Goal: Transaction & Acquisition: Purchase product/service

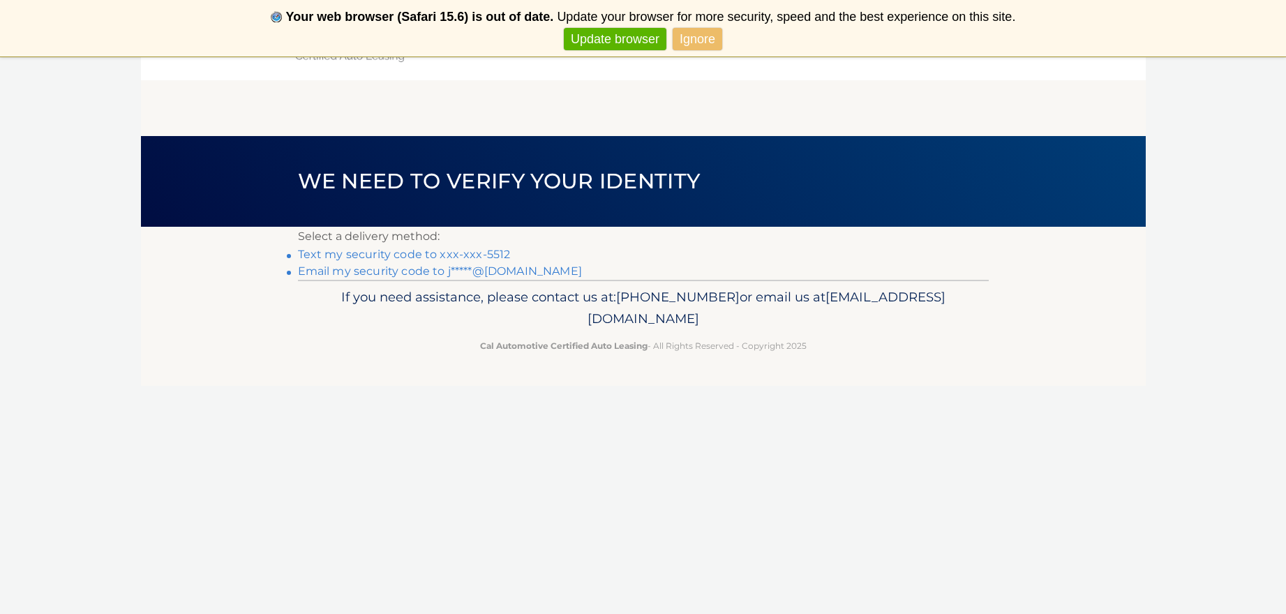
click at [690, 42] on link "Ignore" at bounding box center [698, 39] width 50 height 23
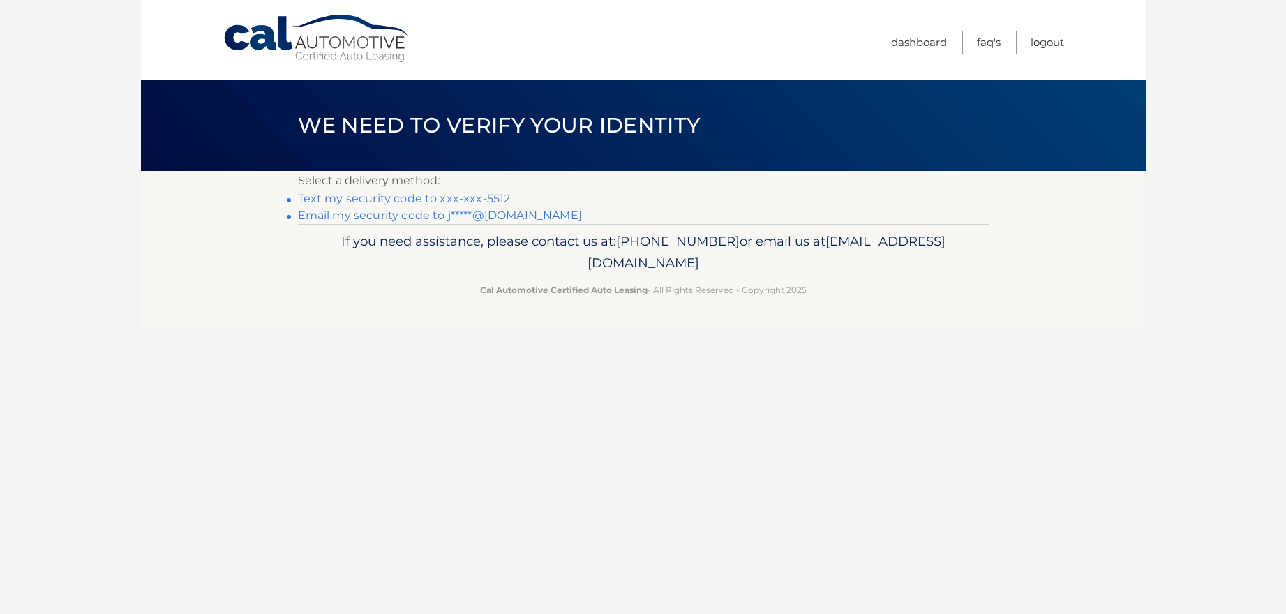
click at [383, 198] on link "Text my security code to xxx-xxx-5512" at bounding box center [404, 198] width 213 height 13
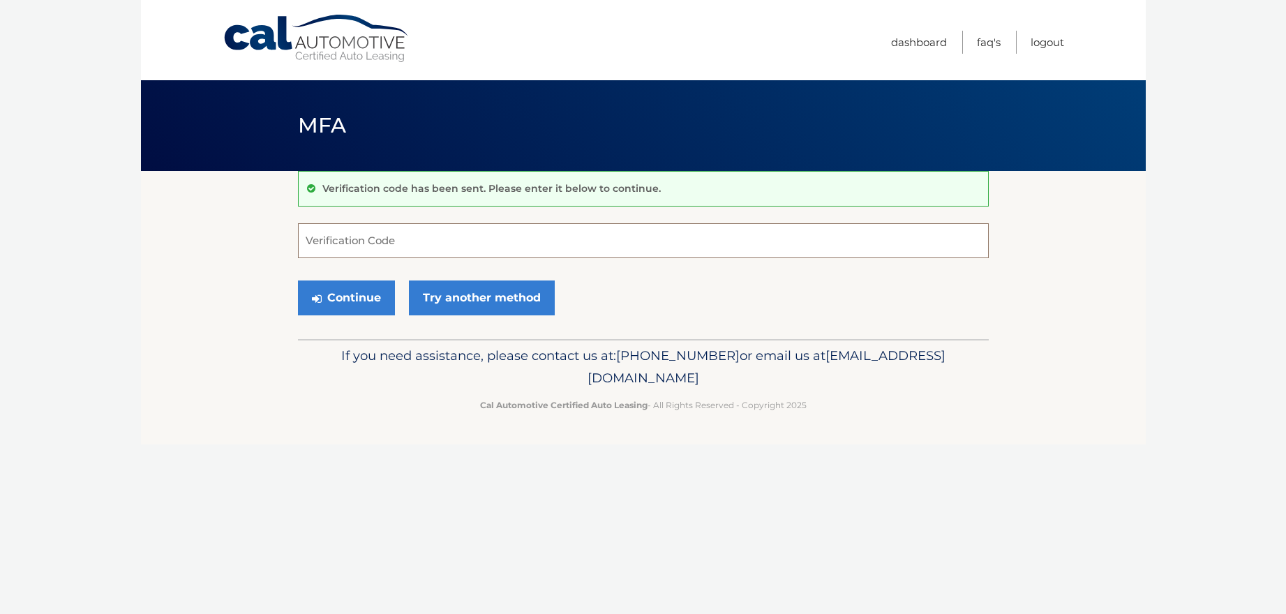
click at [410, 249] on input "Verification Code" at bounding box center [643, 240] width 691 height 35
type input "252522"
click at [348, 291] on button "Continue" at bounding box center [346, 298] width 97 height 35
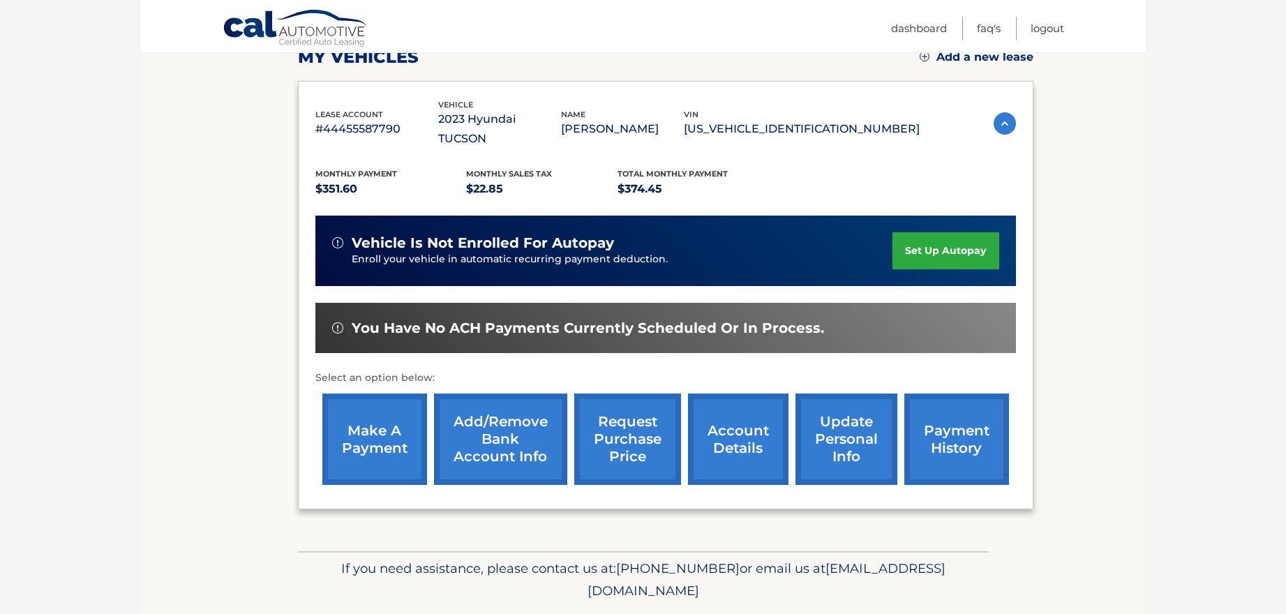
scroll to position [221, 0]
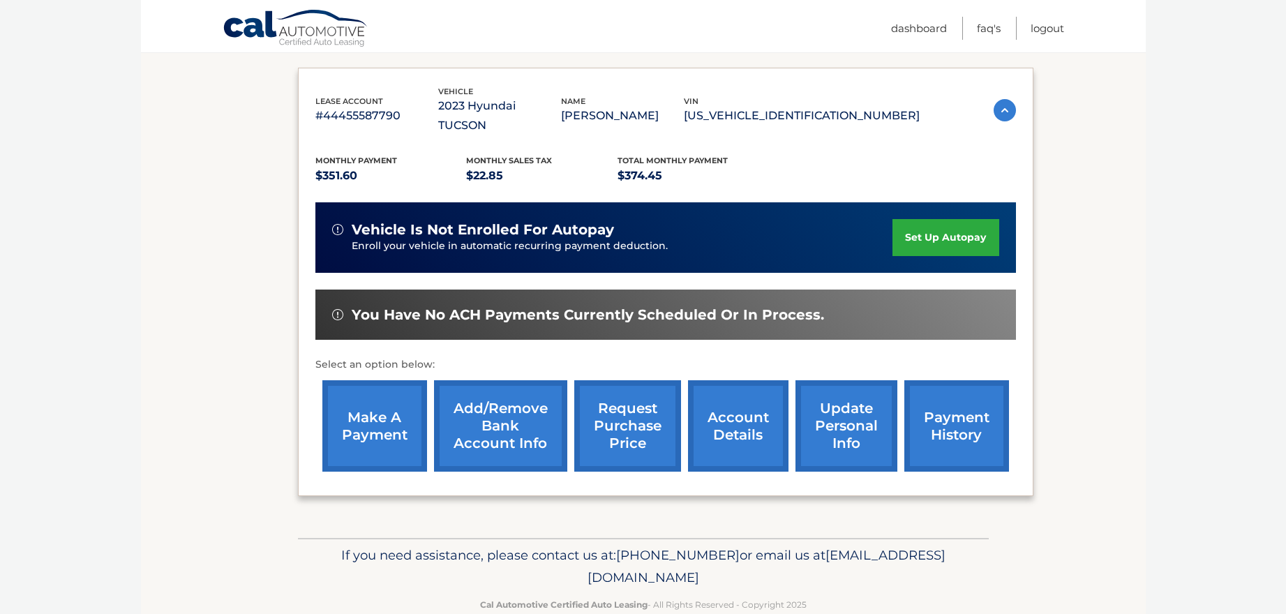
click at [376, 411] on link "make a payment" at bounding box center [374, 425] width 105 height 91
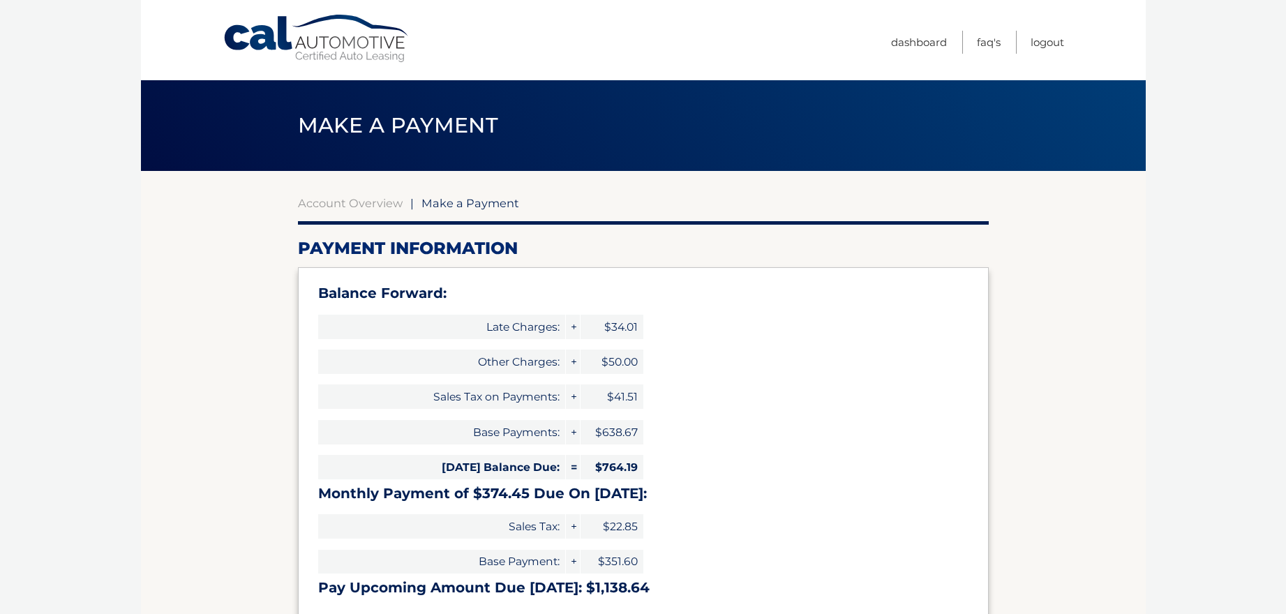
select select "OTg5YjQ3YzQtNWE1MS00ZTRjLWJlNDktNDA0MWQzOTg4N2Yz"
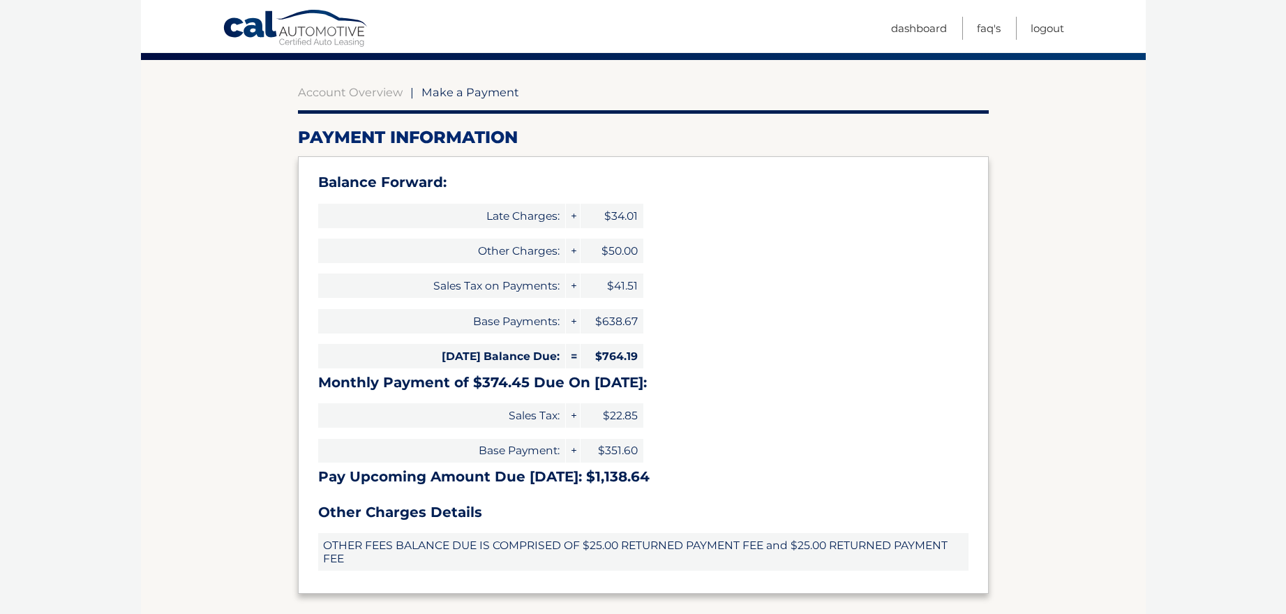
scroll to position [114, 0]
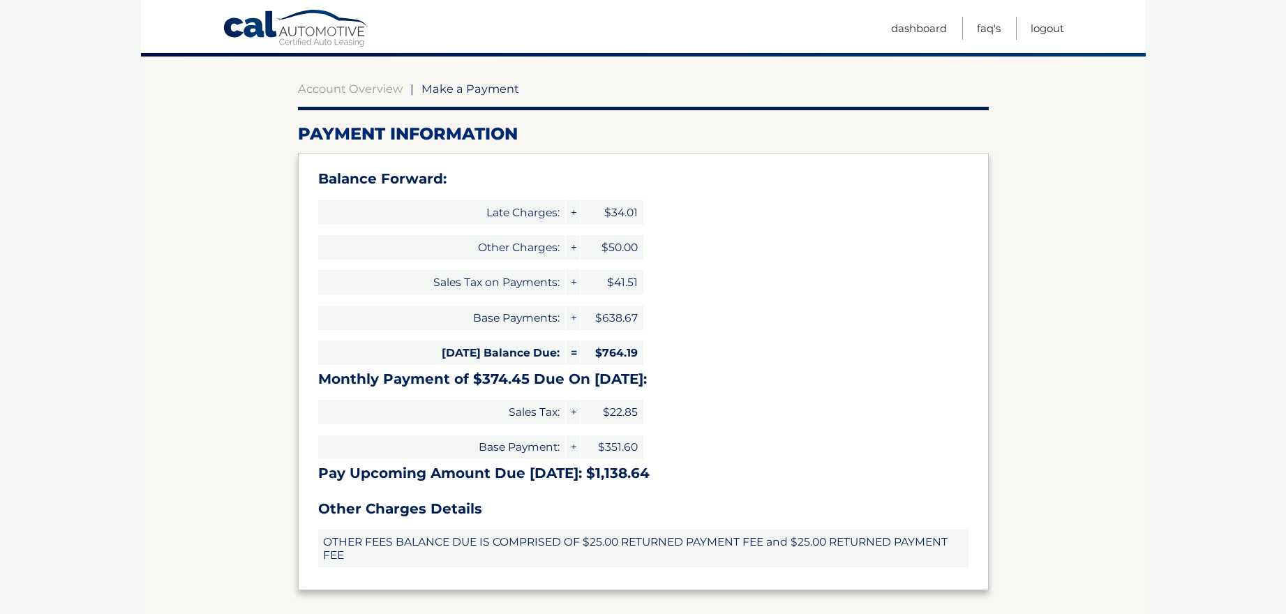
click at [574, 247] on span "+" at bounding box center [573, 247] width 14 height 24
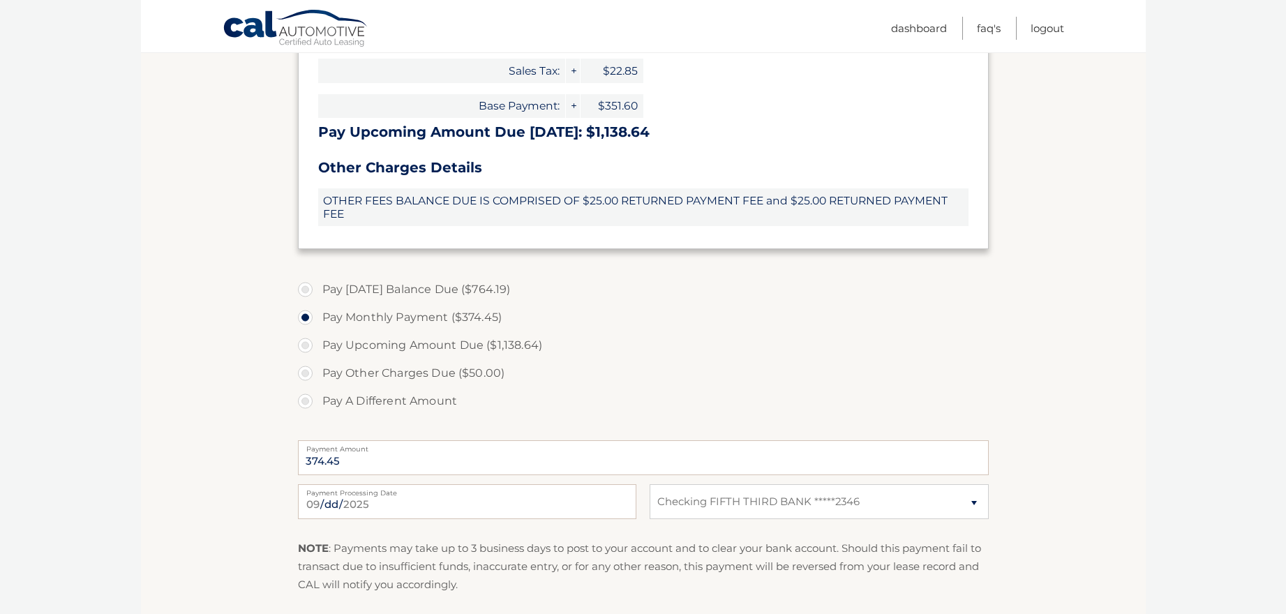
scroll to position [461, 0]
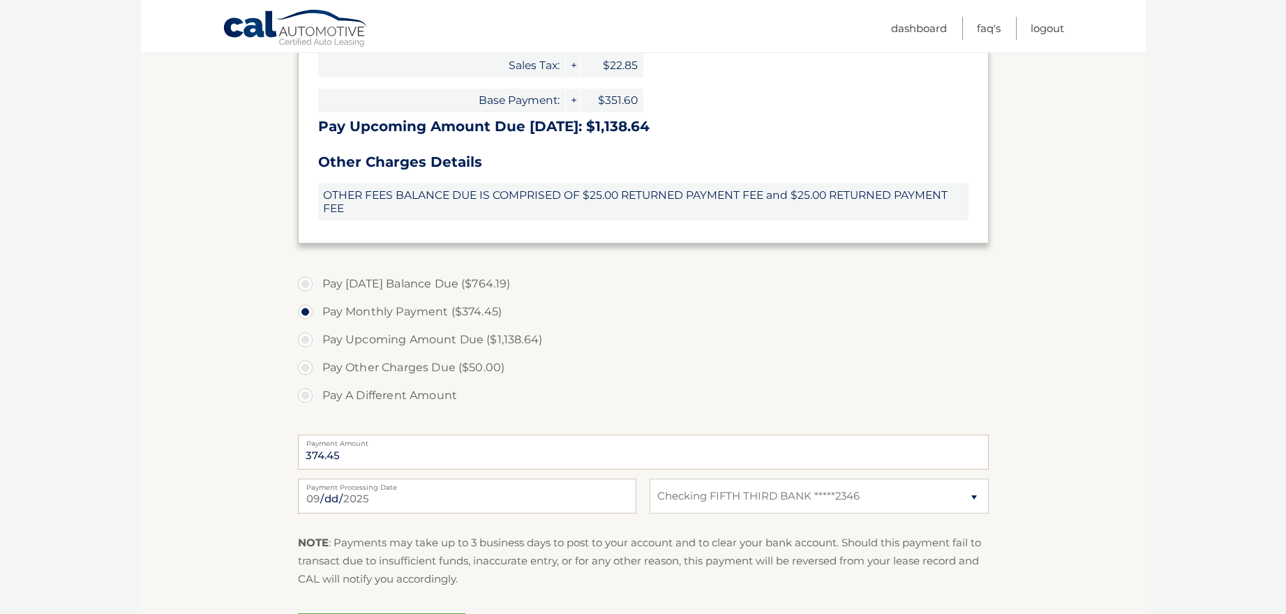
click at [309, 394] on label "Pay A Different Amount" at bounding box center [643, 396] width 691 height 28
click at [309, 394] on input "Pay A Different Amount" at bounding box center [311, 393] width 14 height 22
radio input "true"
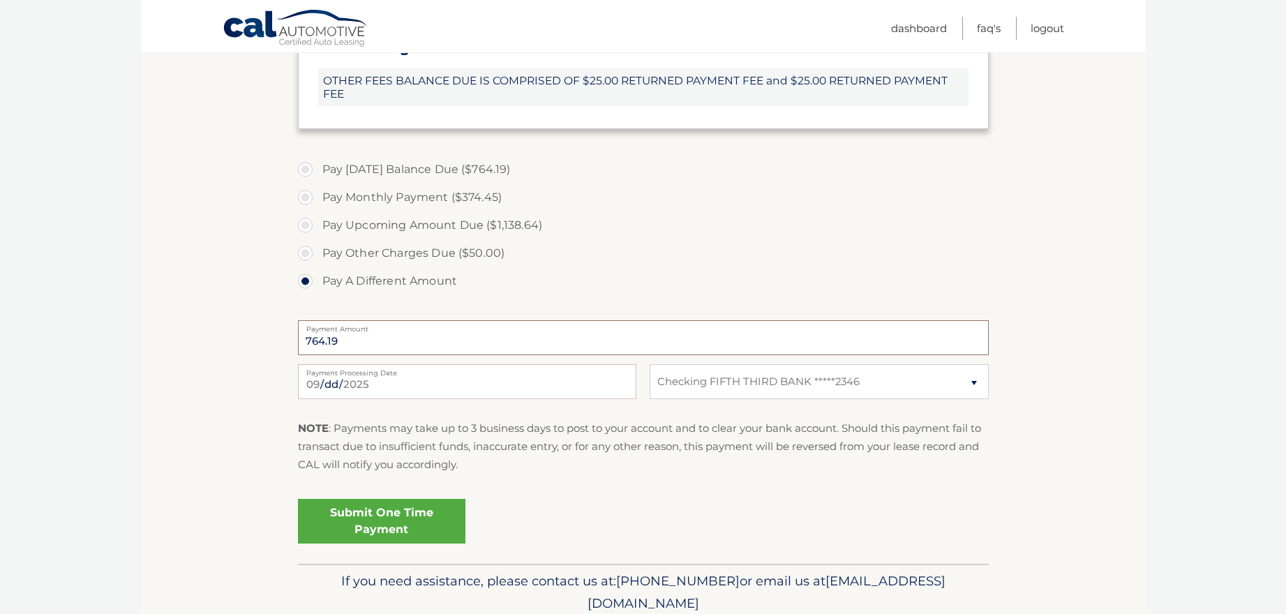
scroll to position [577, 0]
type input "764.19"
click at [371, 517] on link "Submit One Time Payment" at bounding box center [382, 520] width 168 height 45
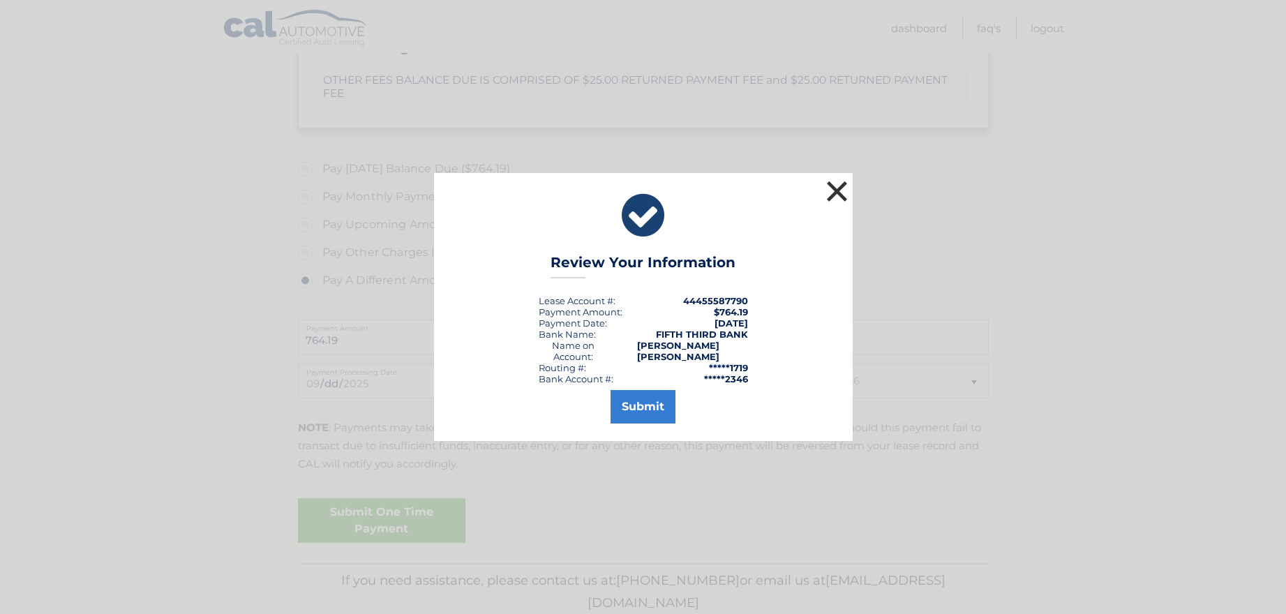
click at [844, 188] on button "×" at bounding box center [838, 191] width 28 height 28
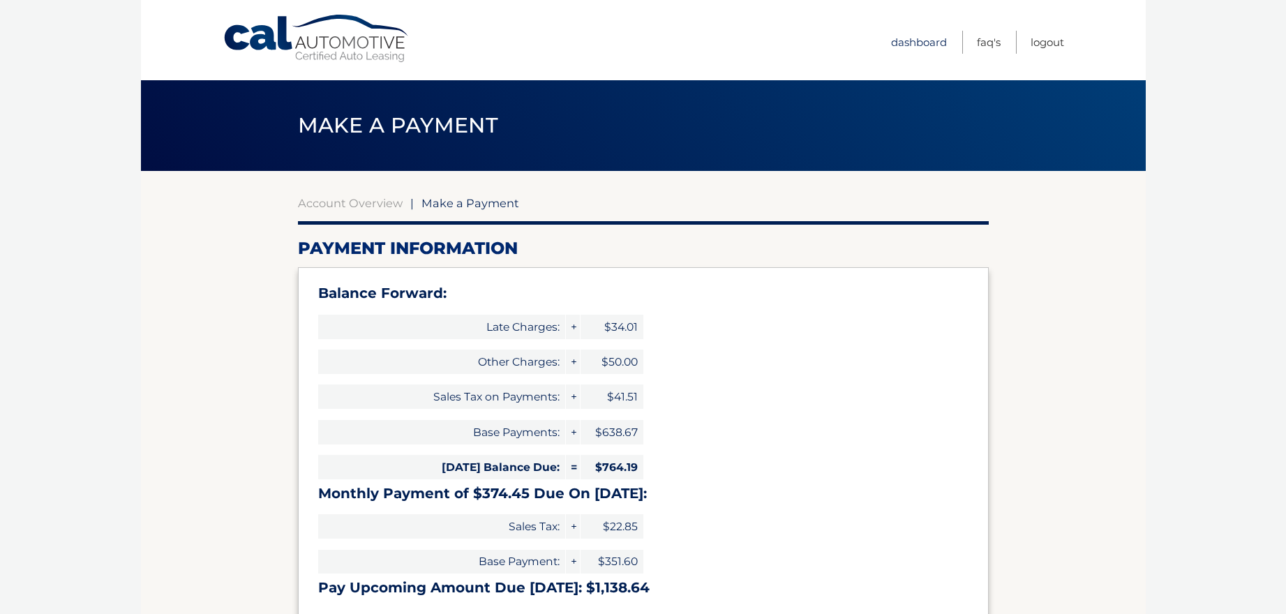
scroll to position [3, 0]
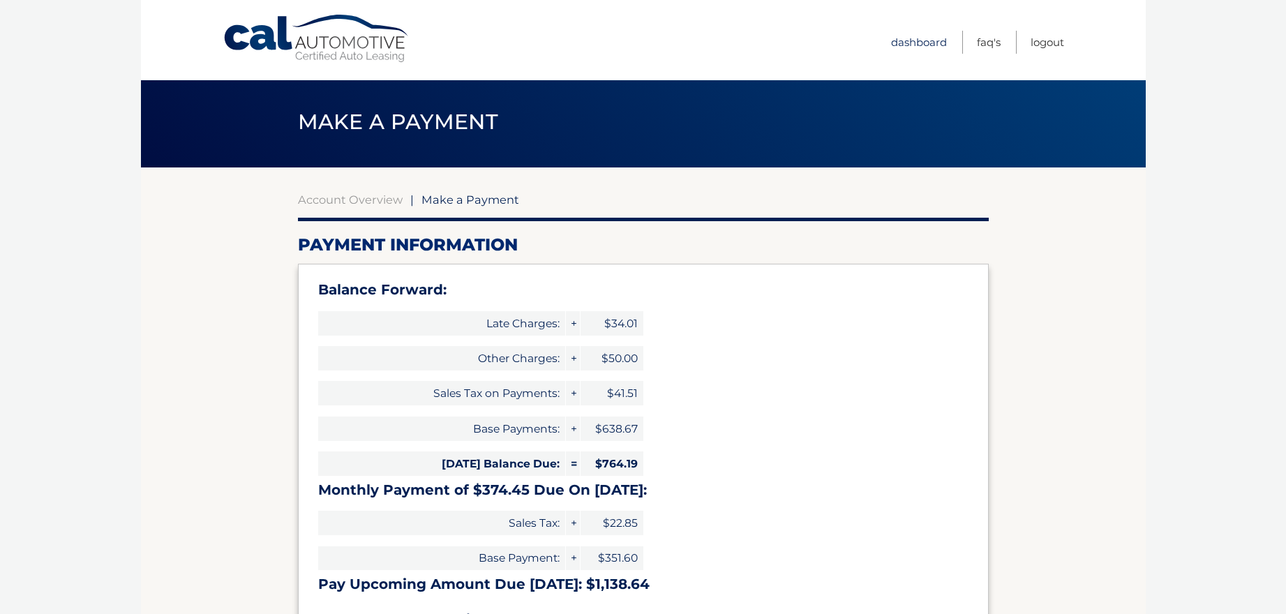
click at [905, 42] on link "Dashboard" at bounding box center [919, 42] width 56 height 23
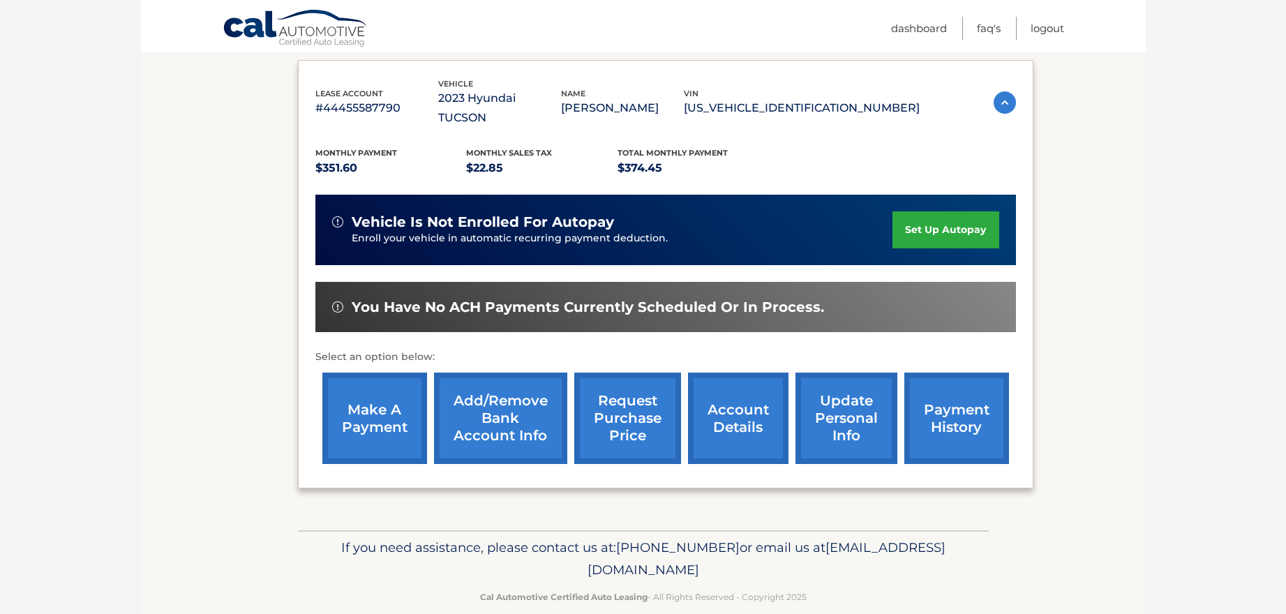
scroll to position [228, 0]
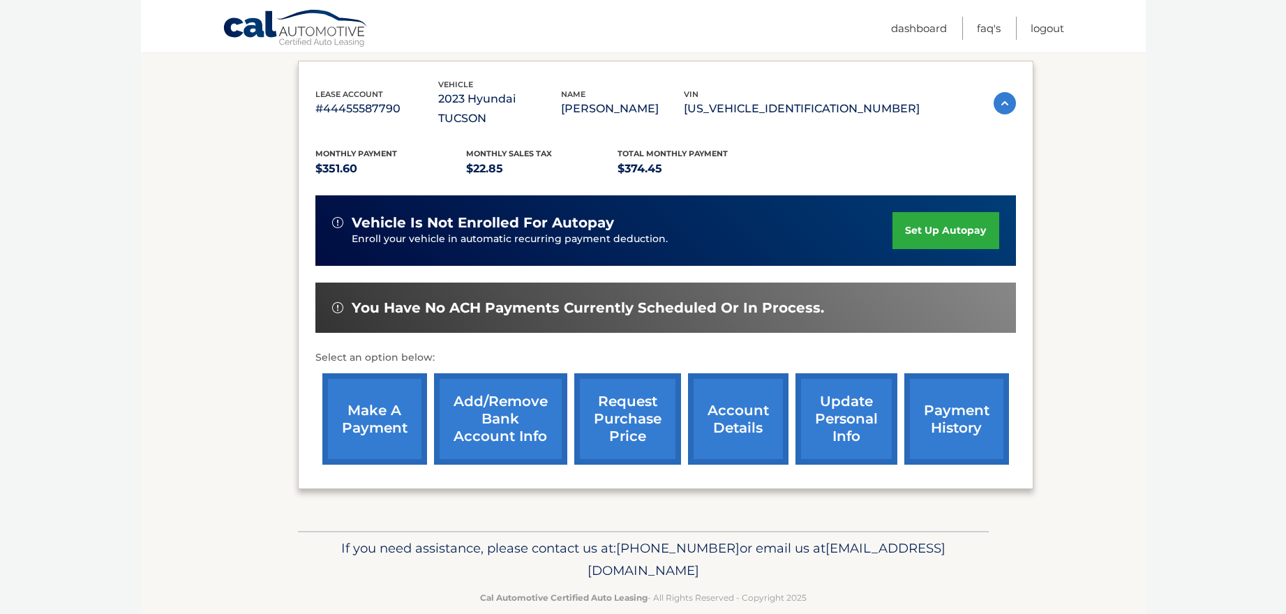
click at [975, 410] on link "payment history" at bounding box center [957, 418] width 105 height 91
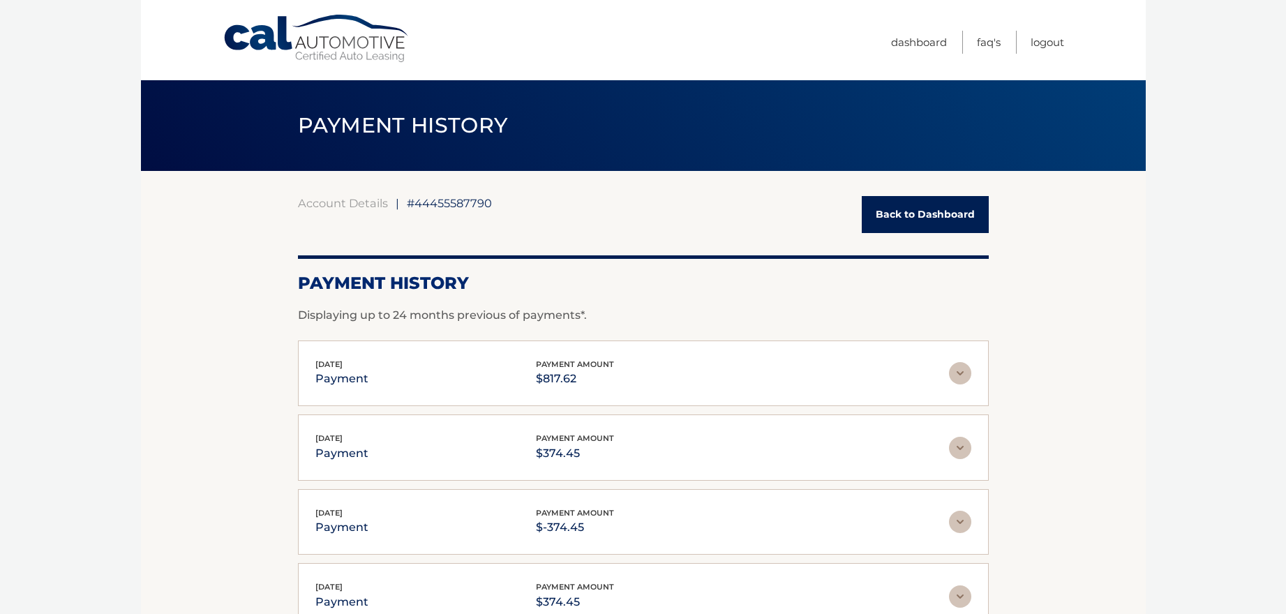
click at [928, 216] on link "Back to Dashboard" at bounding box center [925, 214] width 127 height 37
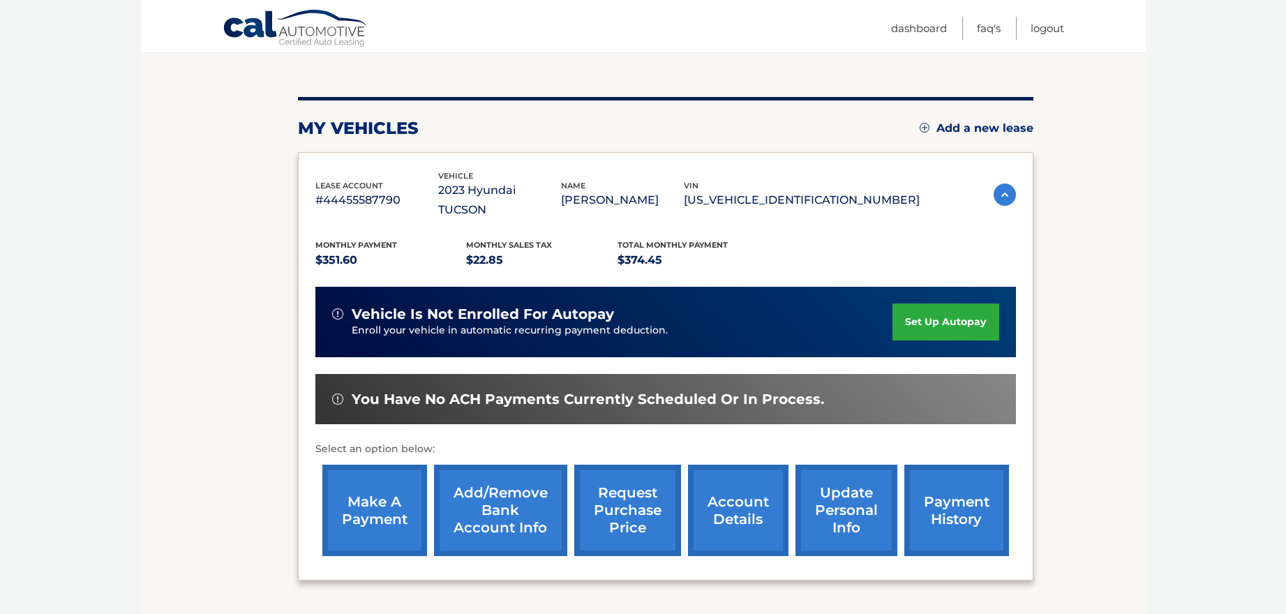
scroll to position [144, 0]
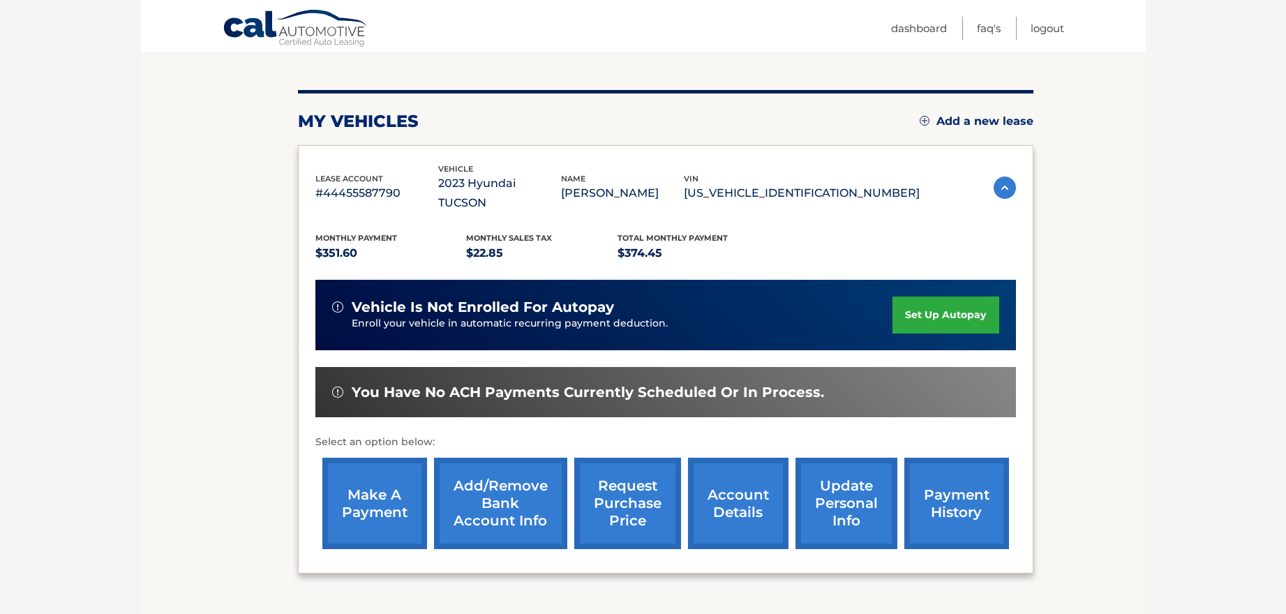
click at [373, 488] on link "make a payment" at bounding box center [374, 503] width 105 height 91
click at [506, 497] on link "Add/Remove bank account info" at bounding box center [500, 503] width 133 height 91
click at [741, 503] on link "account details" at bounding box center [738, 503] width 101 height 91
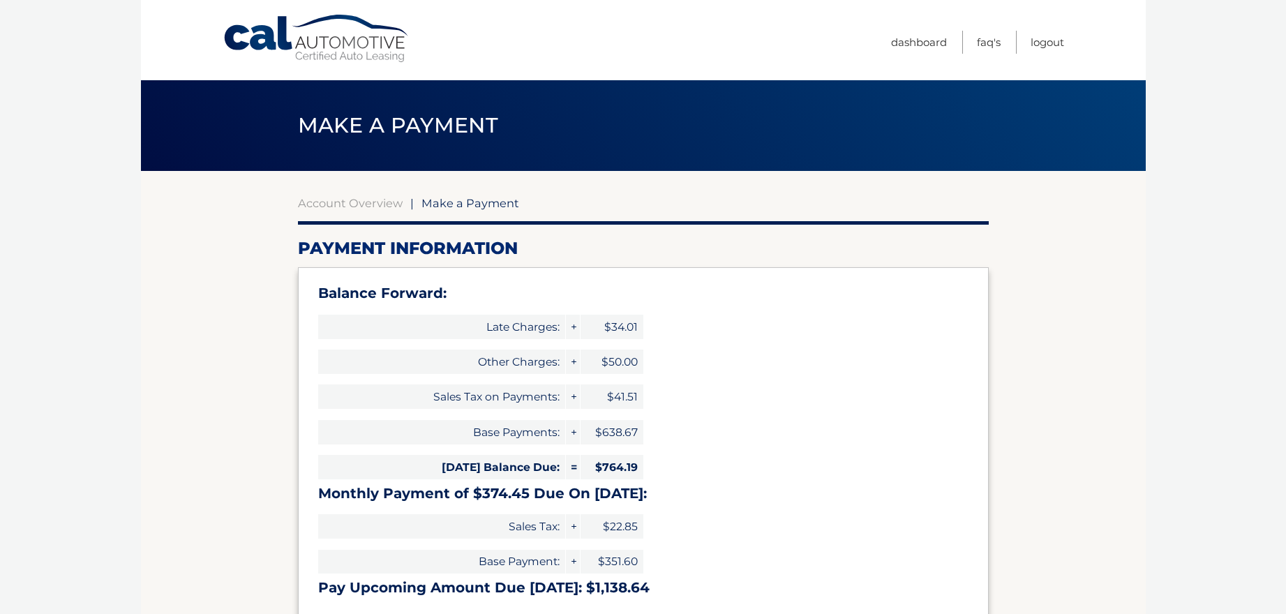
select select "OTg5YjQ3YzQtNWE1MS00ZTRjLWJlNDktNDA0MWQzOTg4N2Yz"
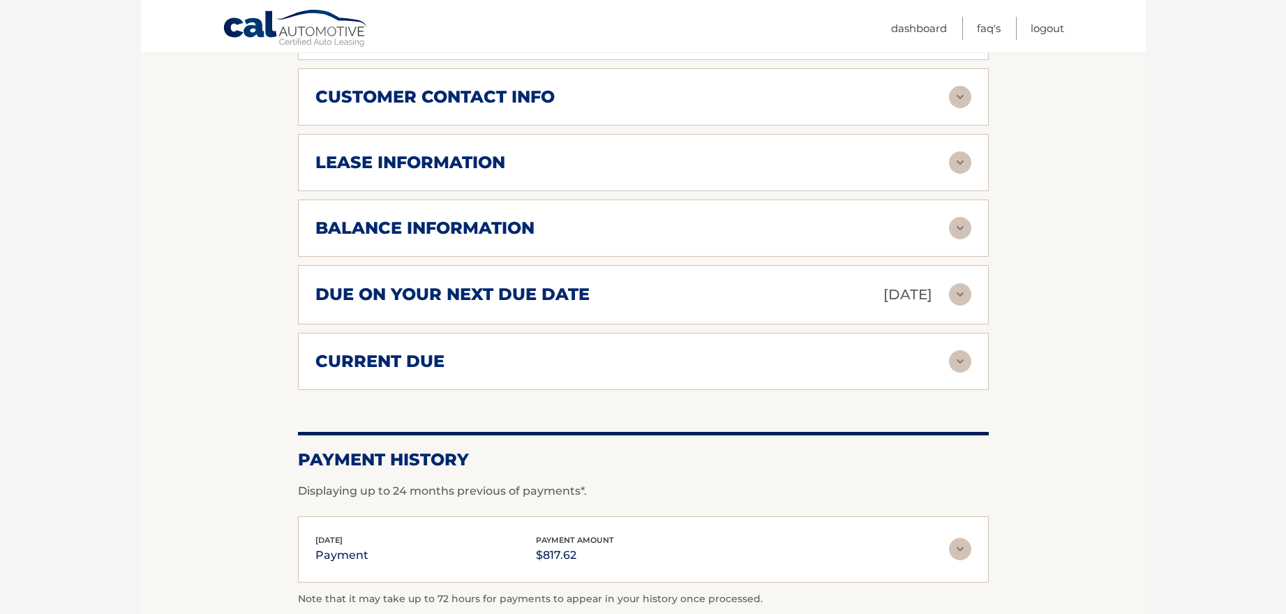
scroll to position [749, 0]
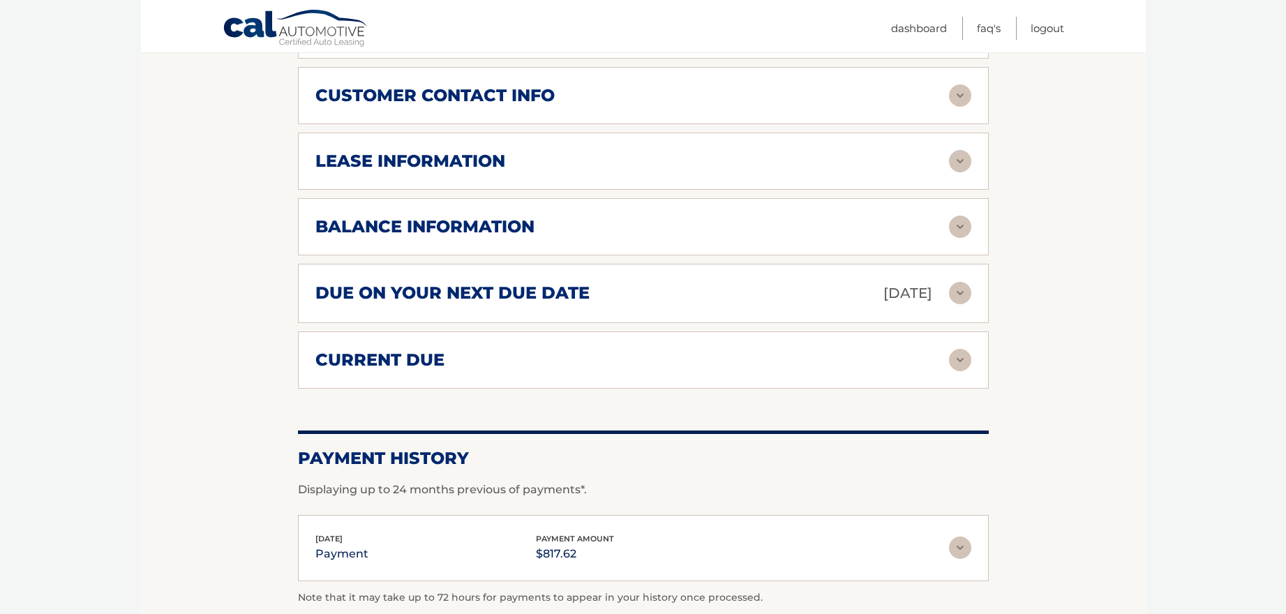
click at [958, 349] on img at bounding box center [960, 360] width 22 height 22
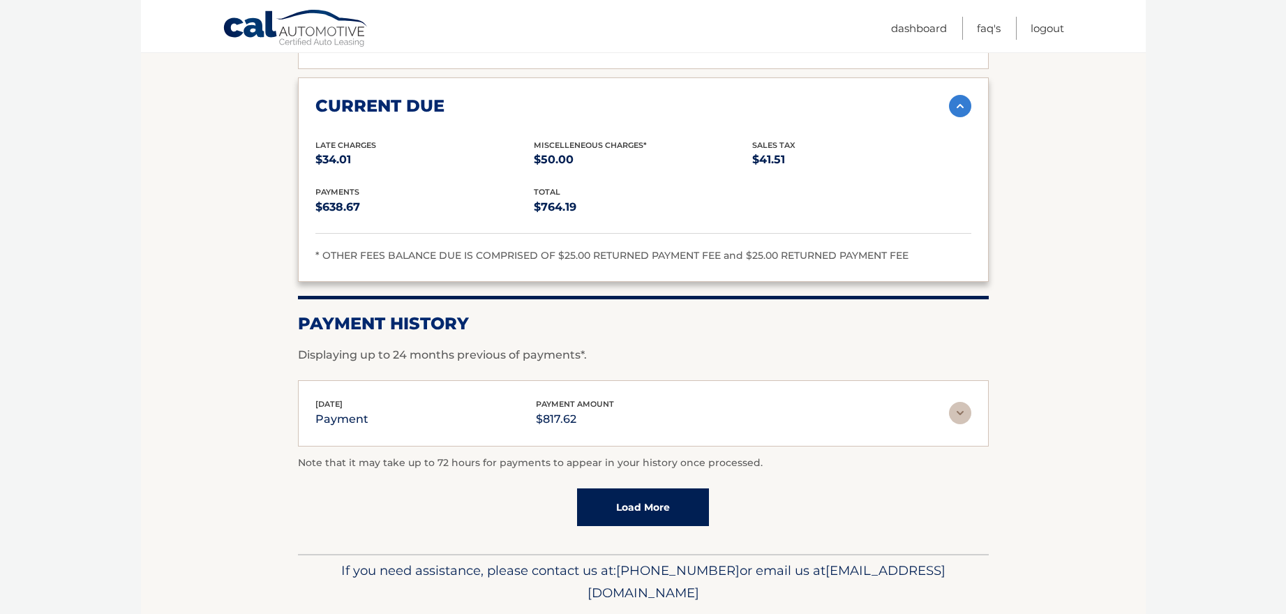
scroll to position [1004, 0]
click at [625, 488] on link "Load More" at bounding box center [643, 507] width 132 height 38
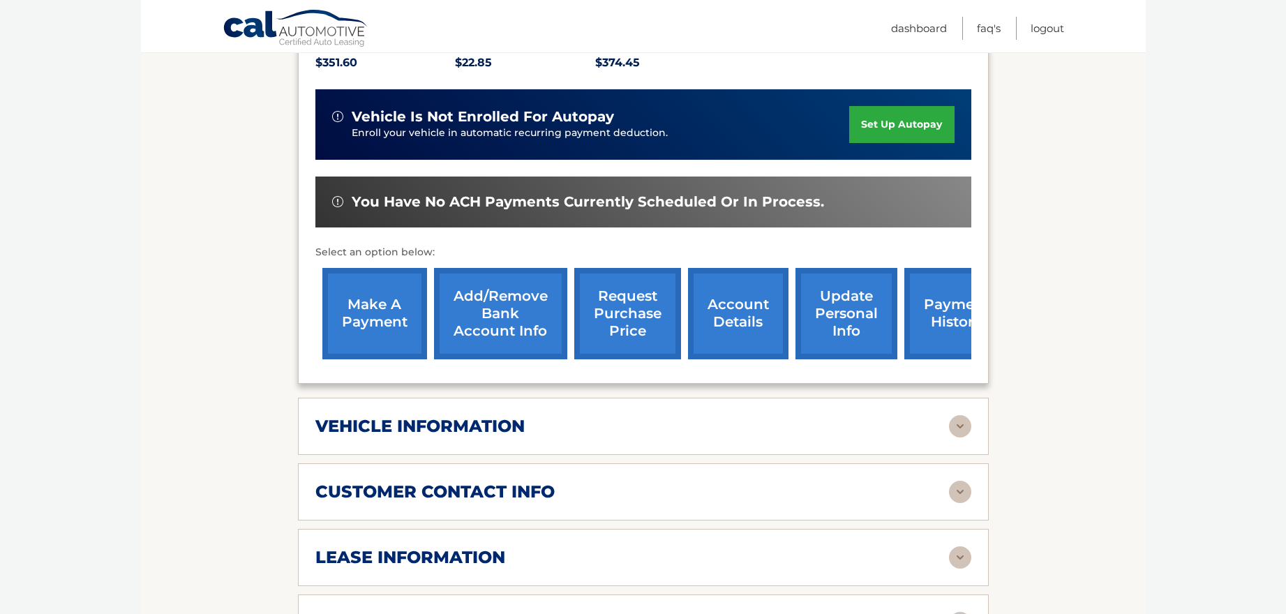
scroll to position [325, 0]
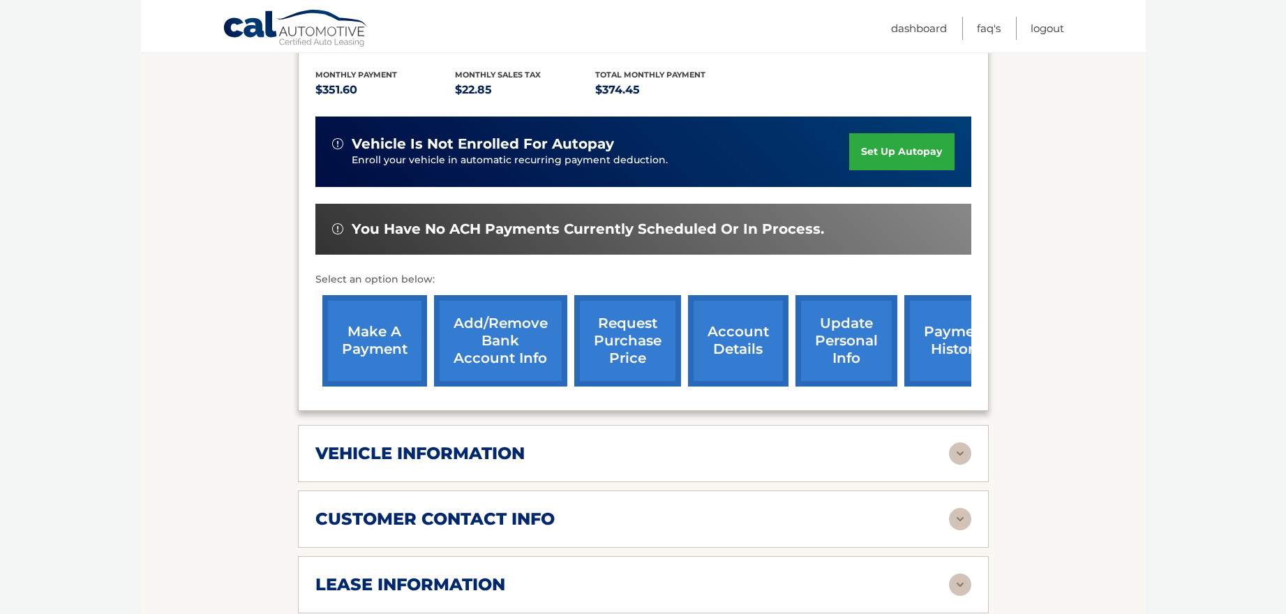
click at [378, 334] on link "make a payment" at bounding box center [374, 340] width 105 height 91
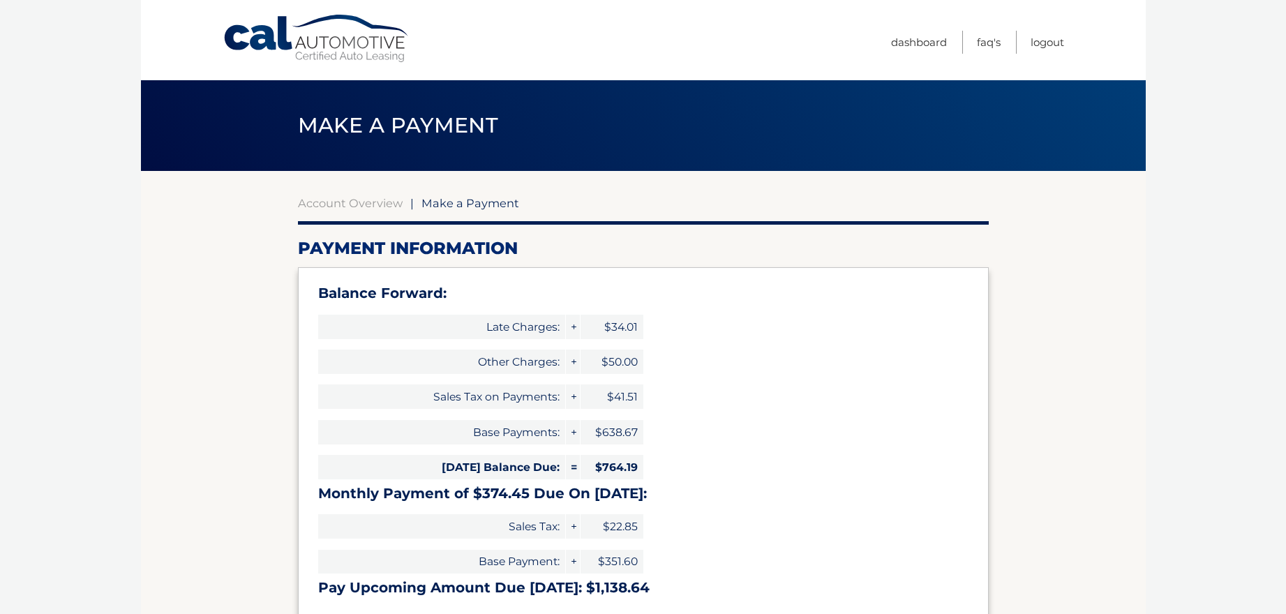
select select "OTg5YjQ3YzQtNWE1MS00ZTRjLWJlNDktNDA0MWQzOTg4N2Yz"
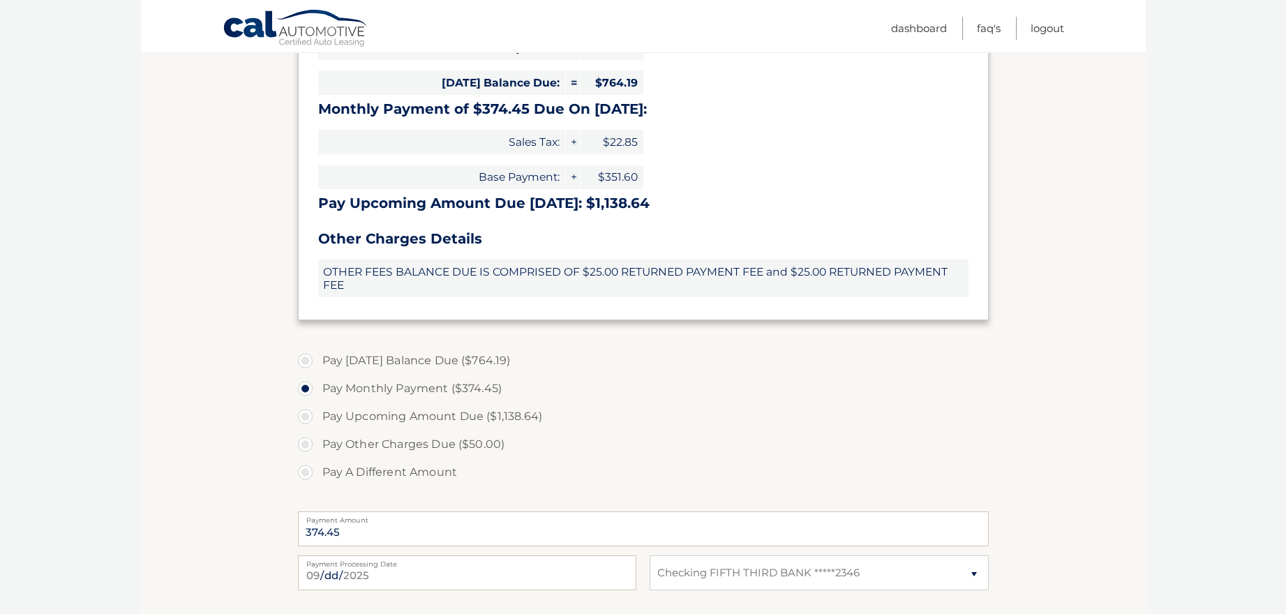
scroll to position [399, 0]
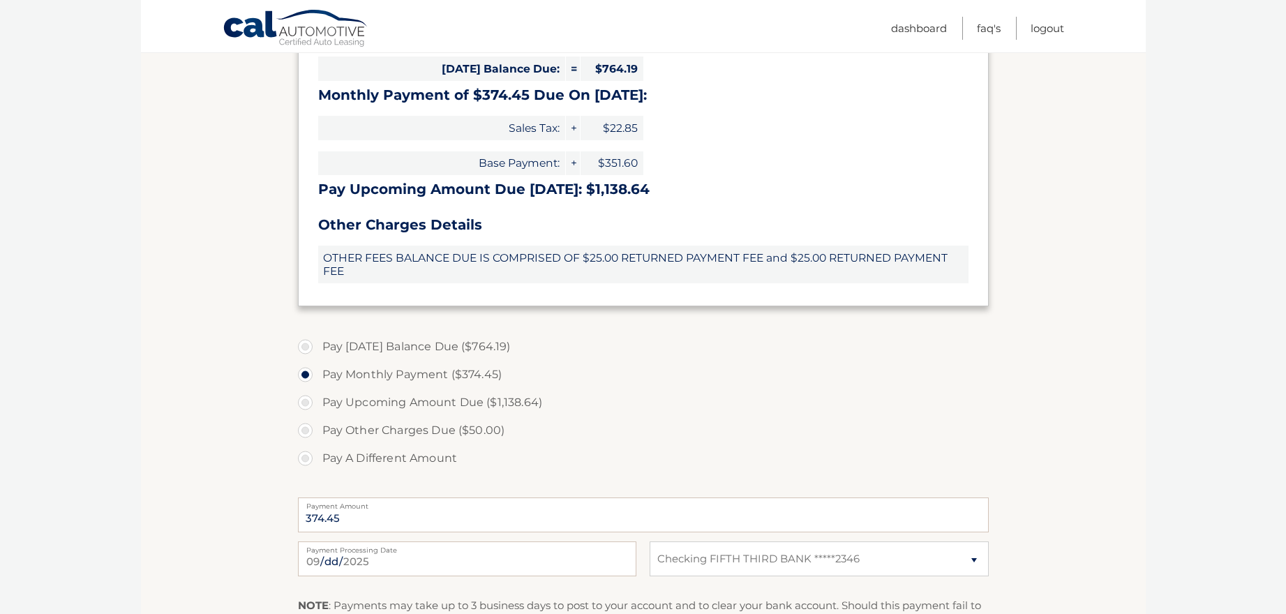
click at [305, 454] on label "Pay A Different Amount" at bounding box center [643, 459] width 691 height 28
click at [305, 454] on input "Pay A Different Amount" at bounding box center [311, 456] width 14 height 22
radio input "true"
click at [326, 514] on input "76419" at bounding box center [643, 515] width 691 height 35
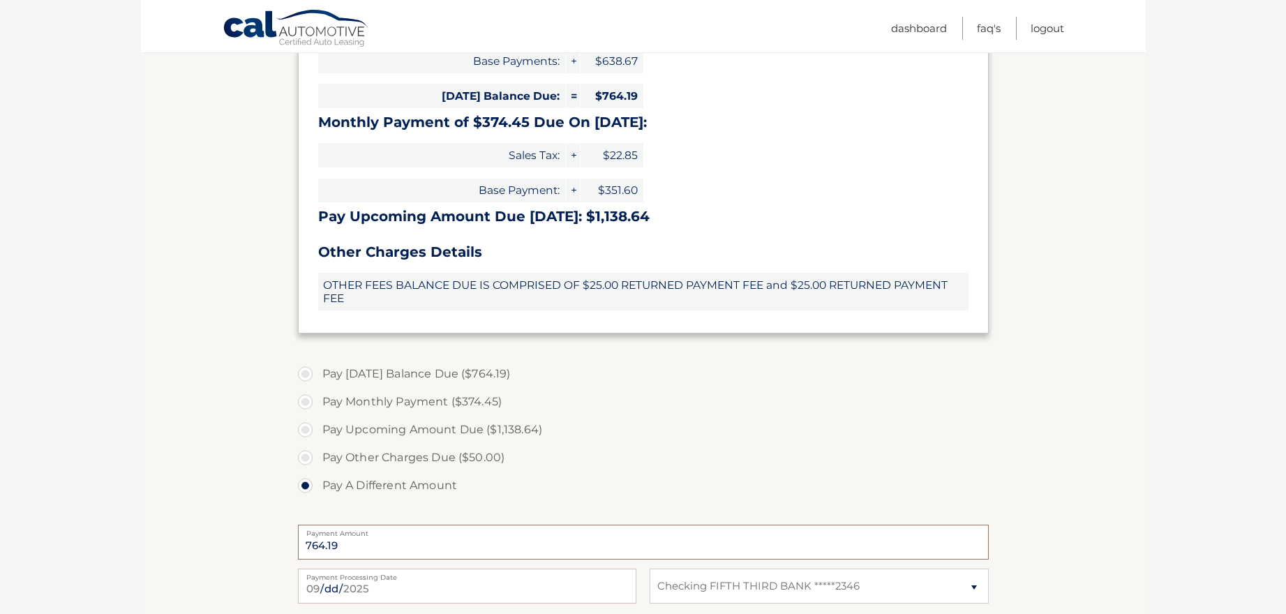
scroll to position [373, 0]
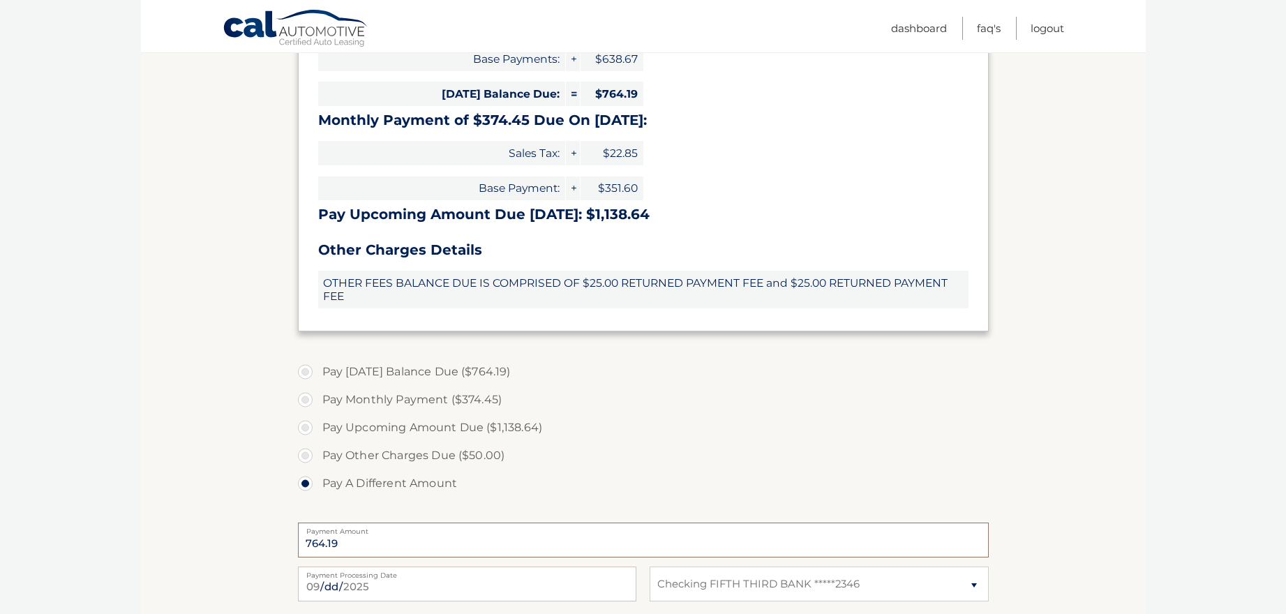
click at [445, 531] on input "764.19" at bounding box center [643, 540] width 691 height 35
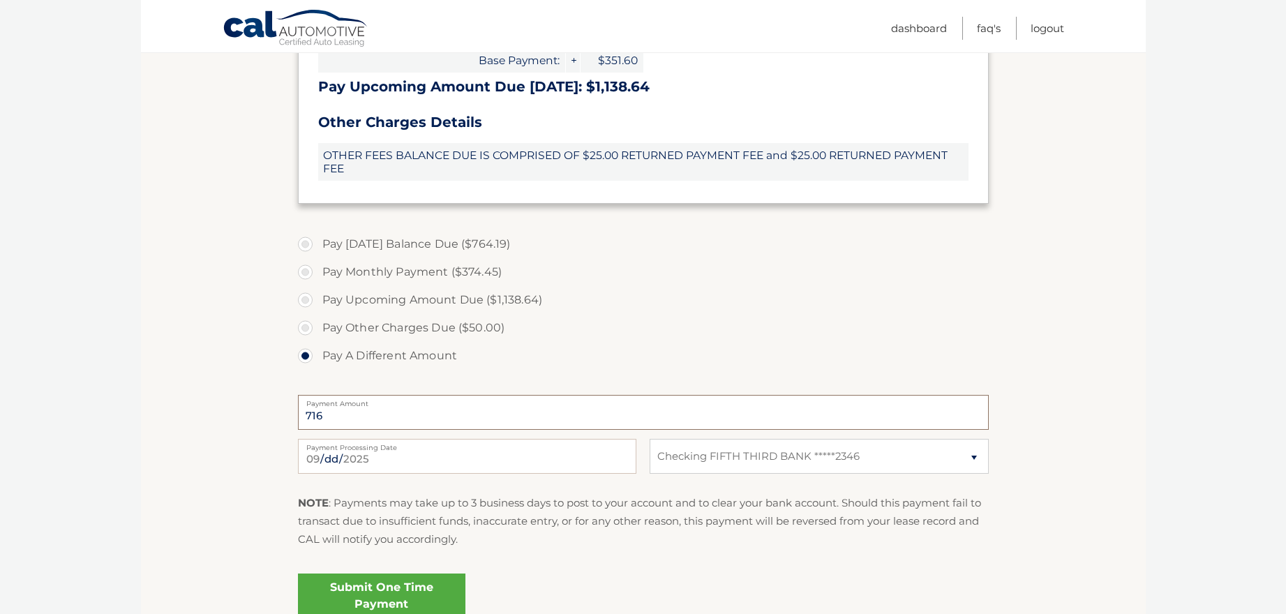
type input "715"
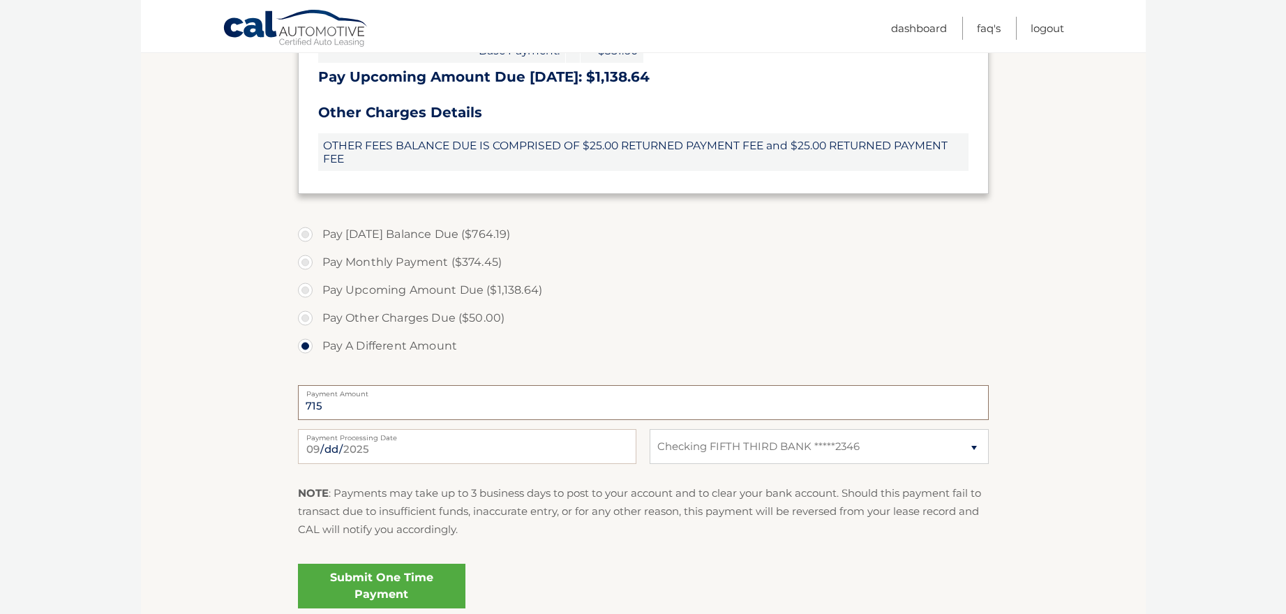
scroll to position [511, 0]
select select
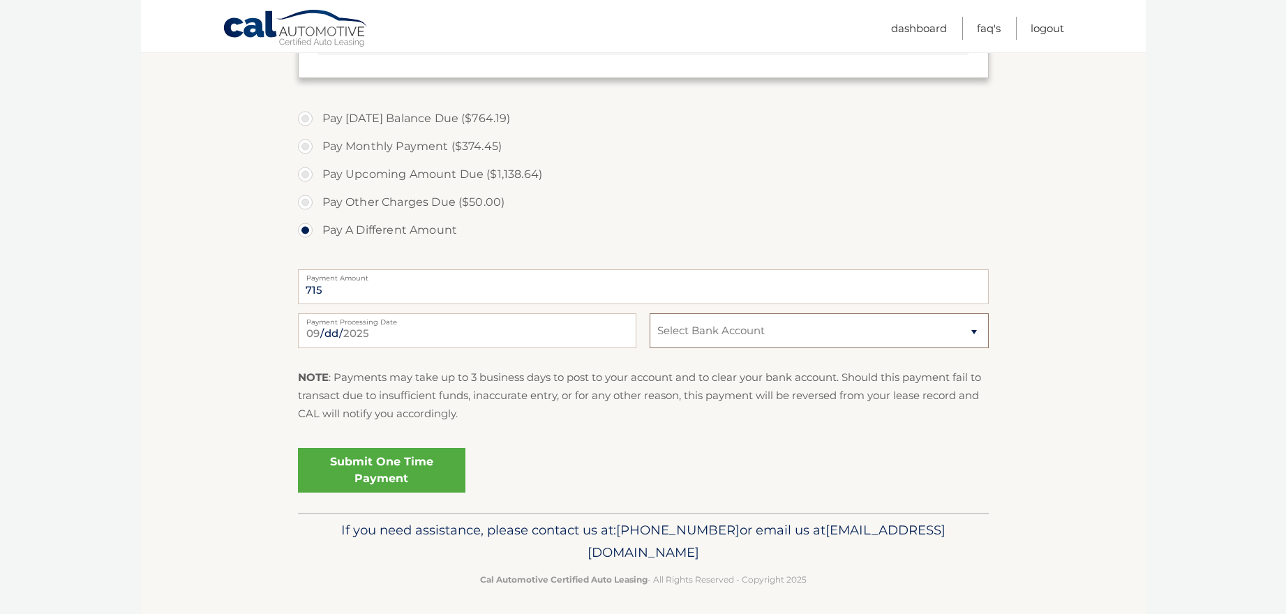
scroll to position [626, 0]
click at [369, 470] on link "Submit One Time Payment" at bounding box center [382, 471] width 168 height 45
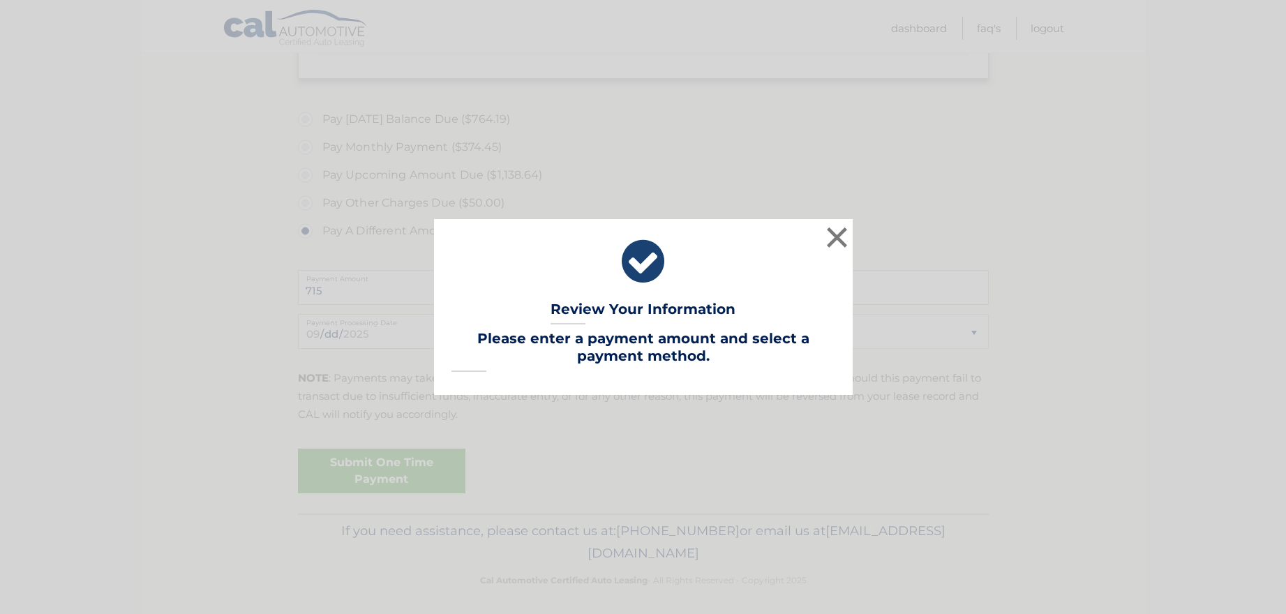
click at [842, 238] on button "×" at bounding box center [838, 237] width 28 height 28
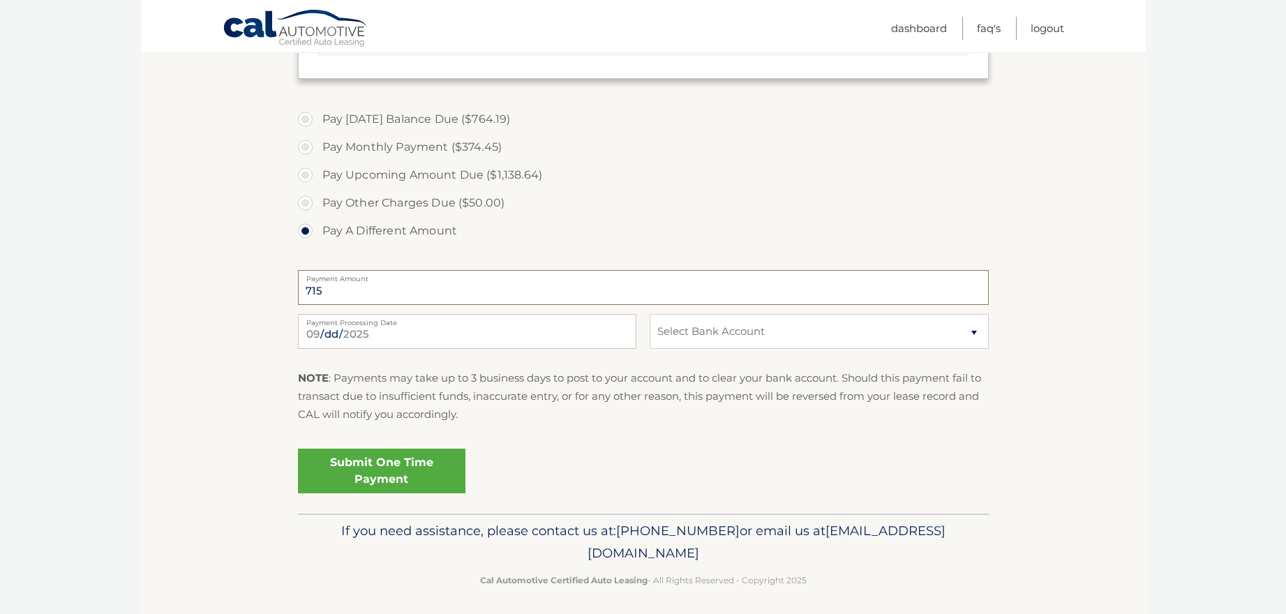
click at [329, 290] on input "715" at bounding box center [643, 287] width 691 height 35
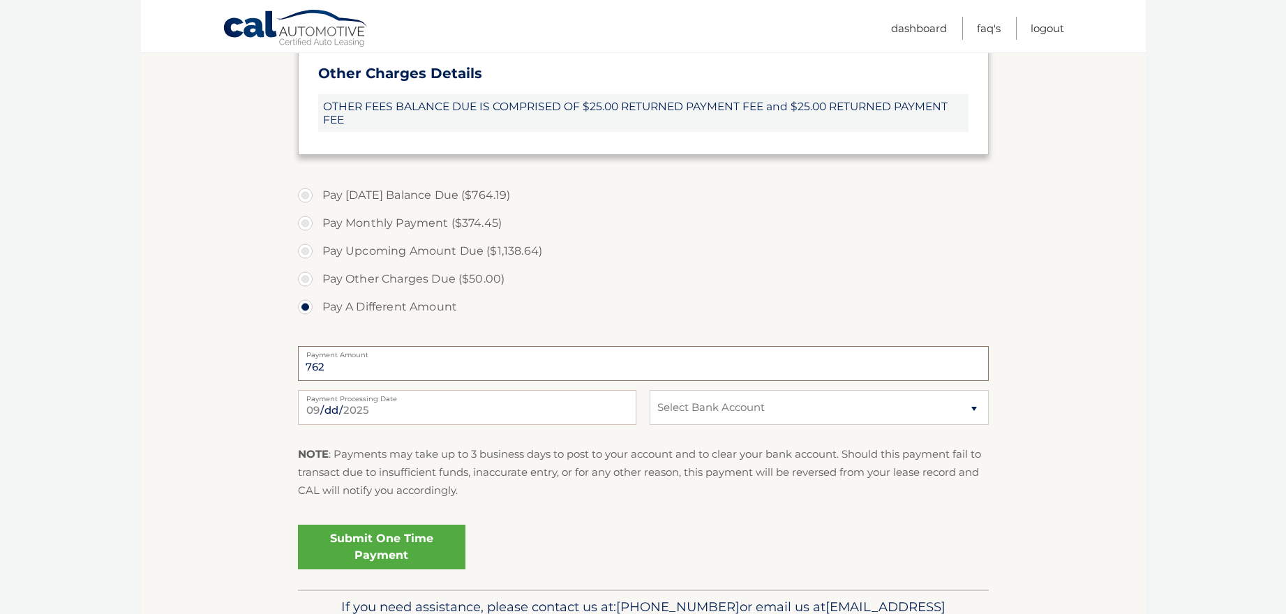
scroll to position [549, 0]
type input "7"
click at [306, 364] on input "764.19" at bounding box center [643, 364] width 691 height 35
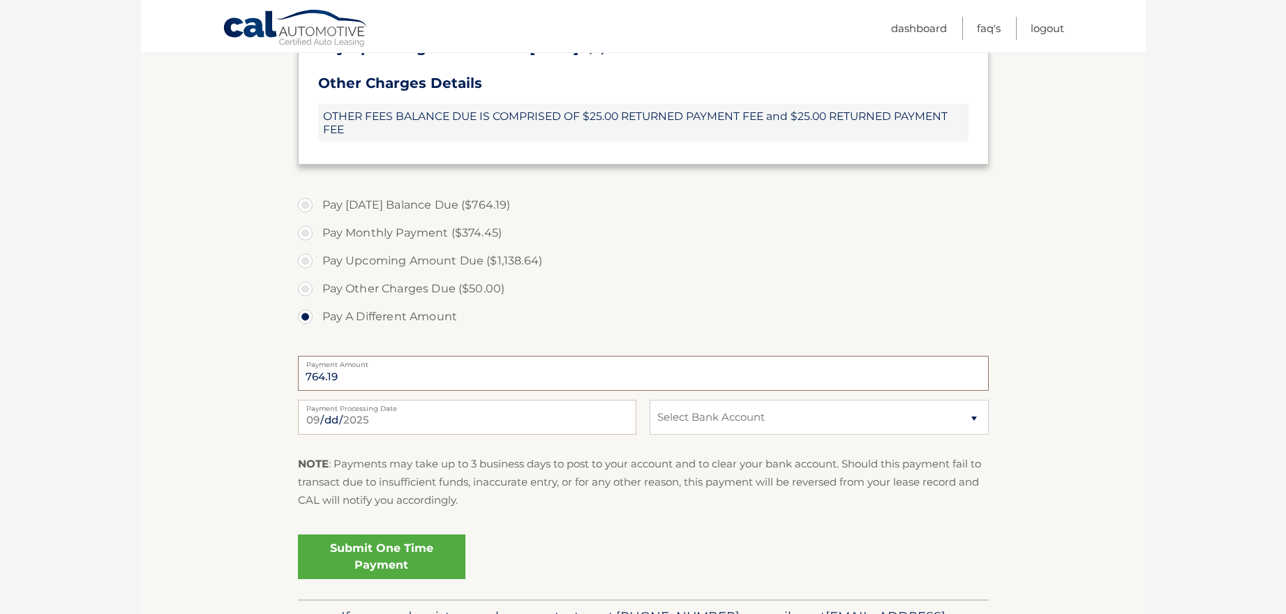
scroll to position [535, 0]
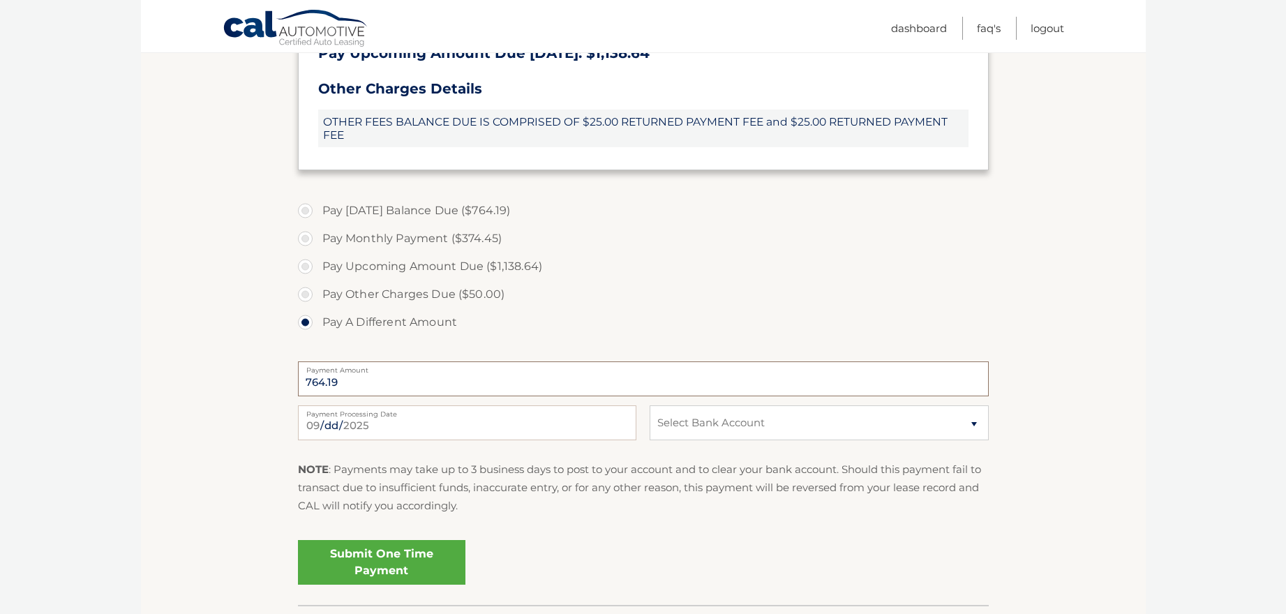
type input "764.19"
click at [368, 563] on link "Submit One Time Payment" at bounding box center [382, 562] width 168 height 45
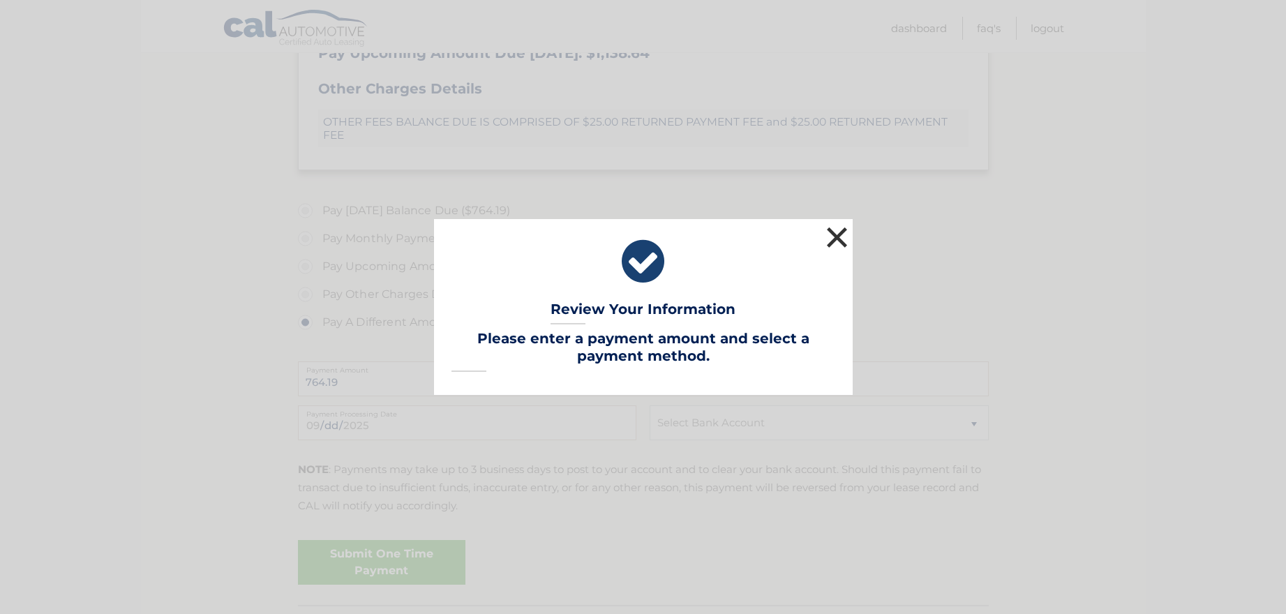
click at [833, 242] on button "×" at bounding box center [838, 237] width 28 height 28
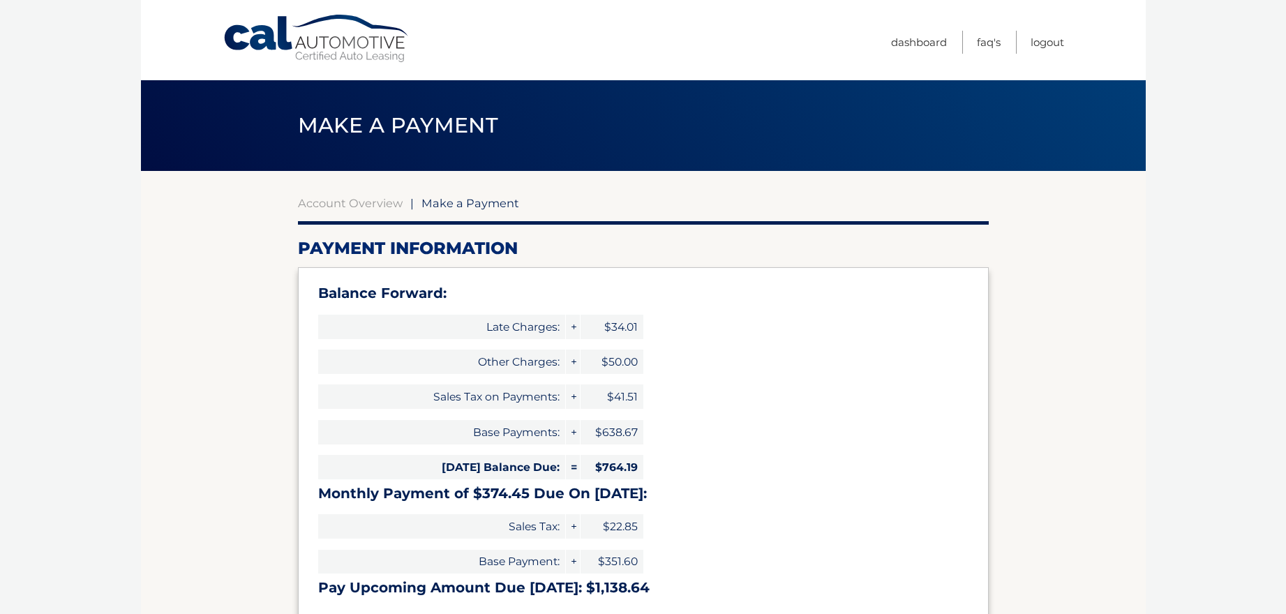
scroll to position [0, 0]
click at [989, 44] on link "FAQ's" at bounding box center [989, 42] width 24 height 23
